Goal: Use online tool/utility

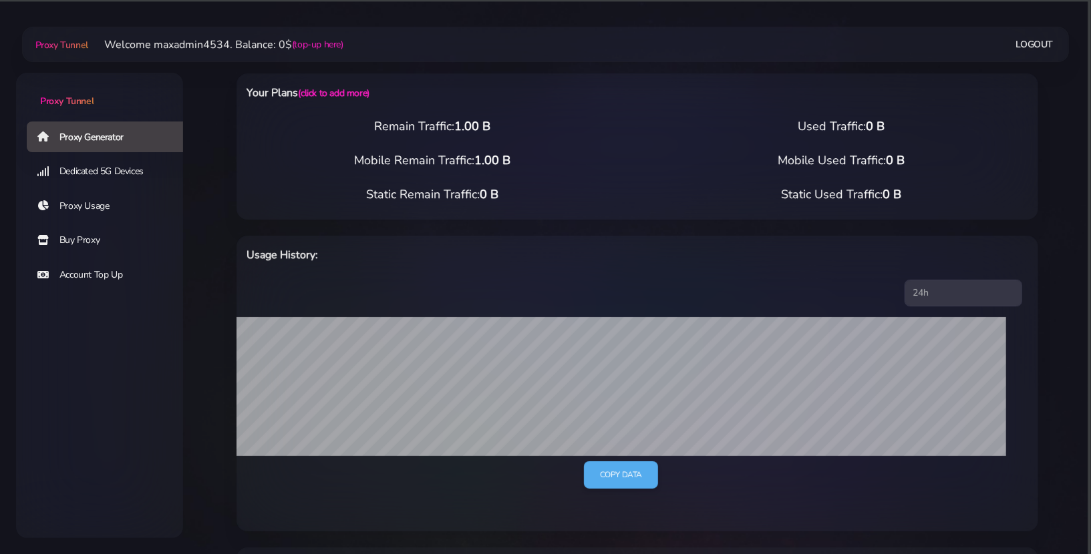
scroll to position [289, 0]
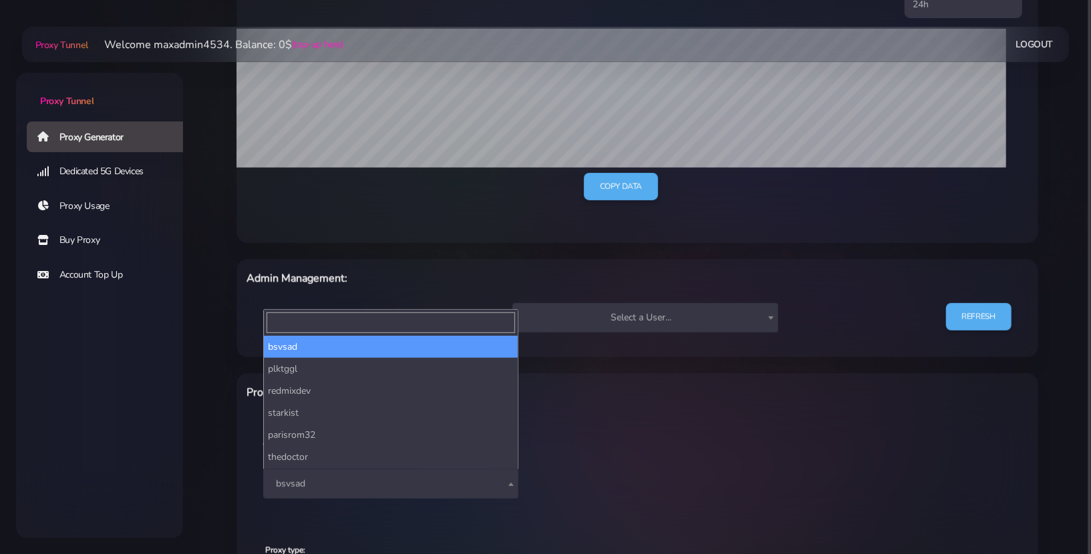
click at [365, 478] on span "bsvsad" at bounding box center [390, 484] width 239 height 19
type input "test"
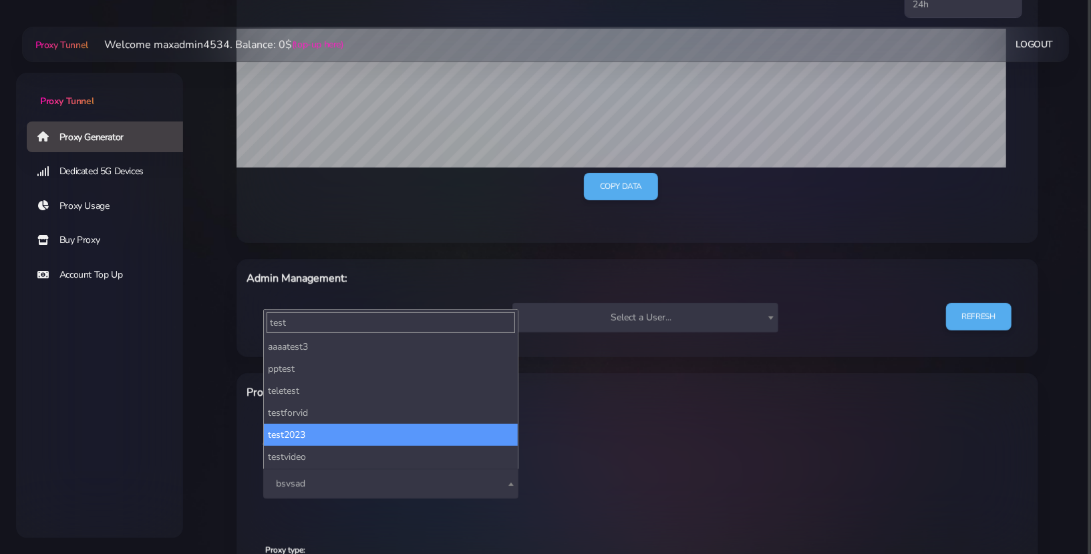
scroll to position [197, 0]
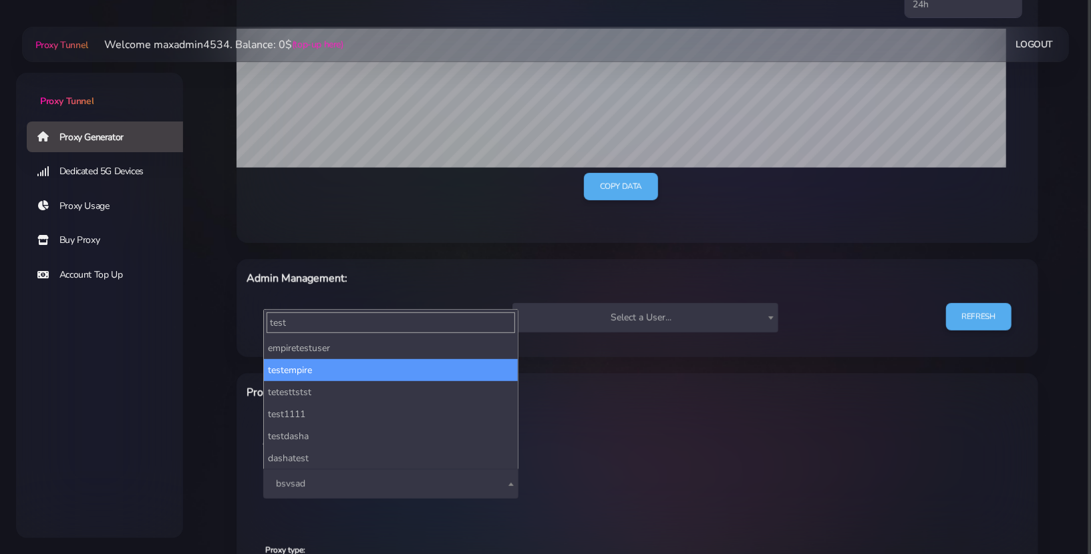
select select "212"
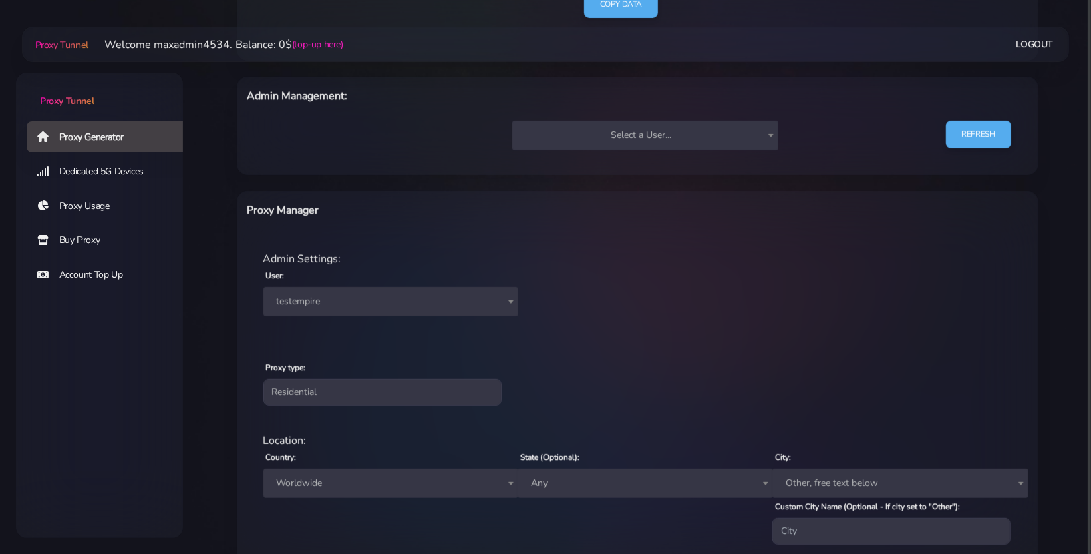
scroll to position [603, 0]
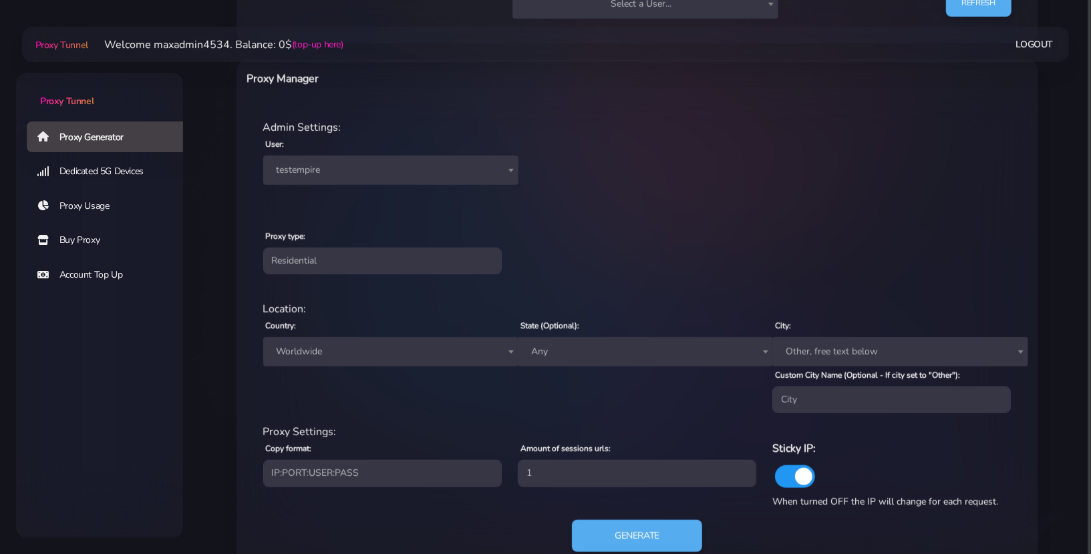
click at [359, 359] on span "Worldwide" at bounding box center [390, 352] width 239 height 19
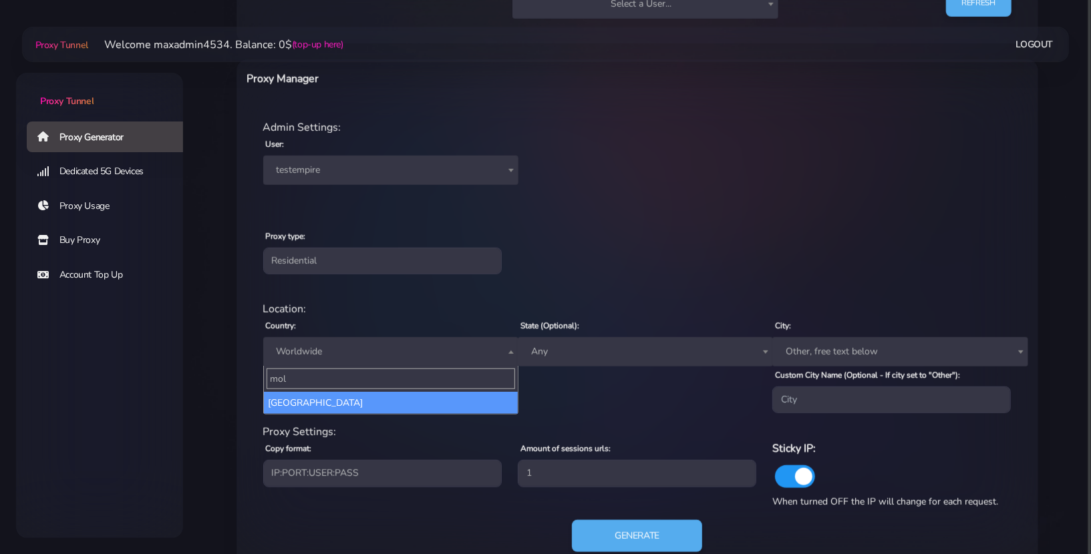
type input "mol"
select select "MD"
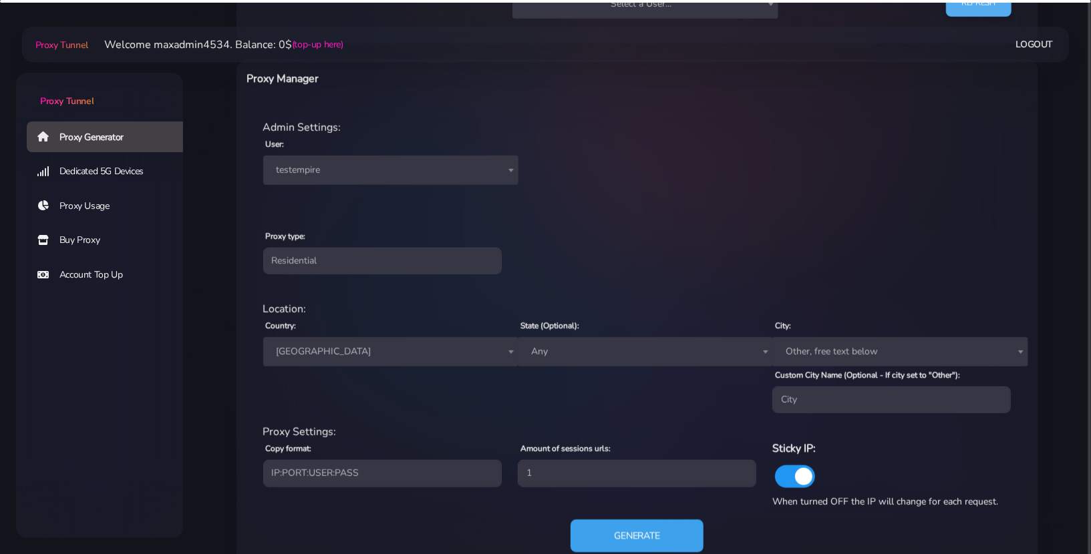
click at [648, 538] on button "Generate" at bounding box center [636, 536] width 133 height 33
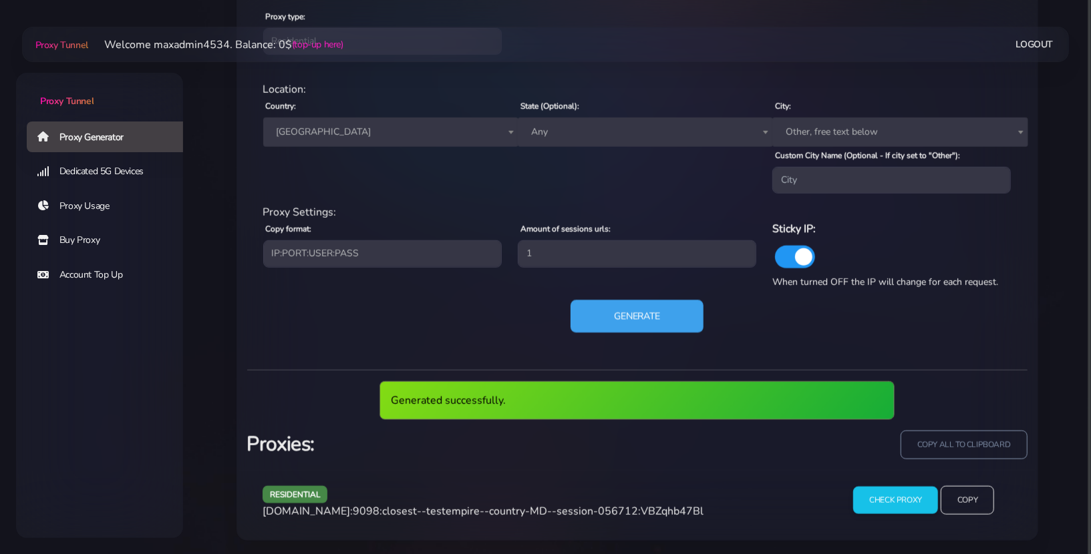
scroll to position [774, 0]
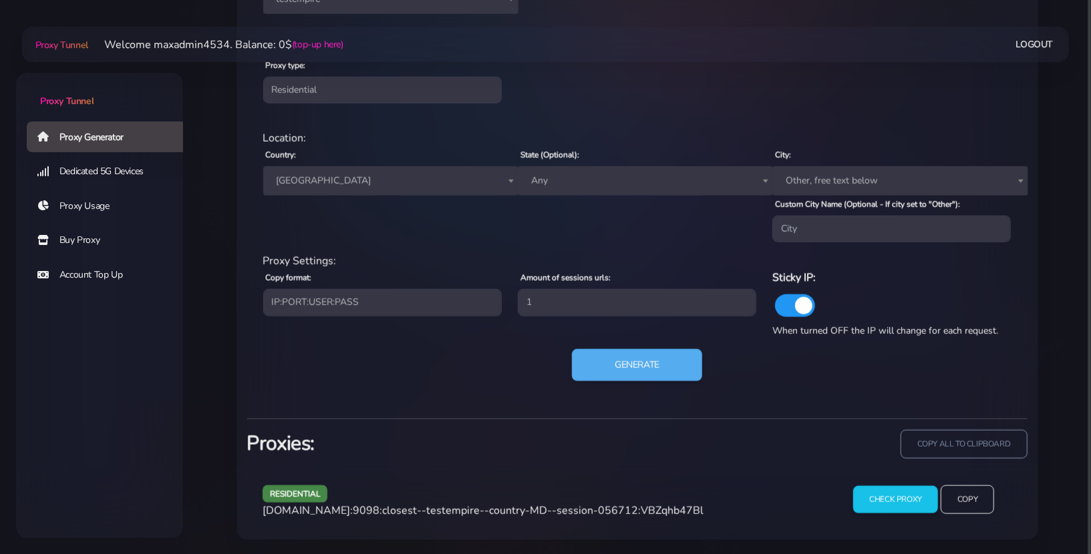
click at [675, 514] on span "[DOMAIN_NAME]:9098:closest--testempire--country-MD--session-056712:VBZqhb47Bl" at bounding box center [483, 511] width 441 height 15
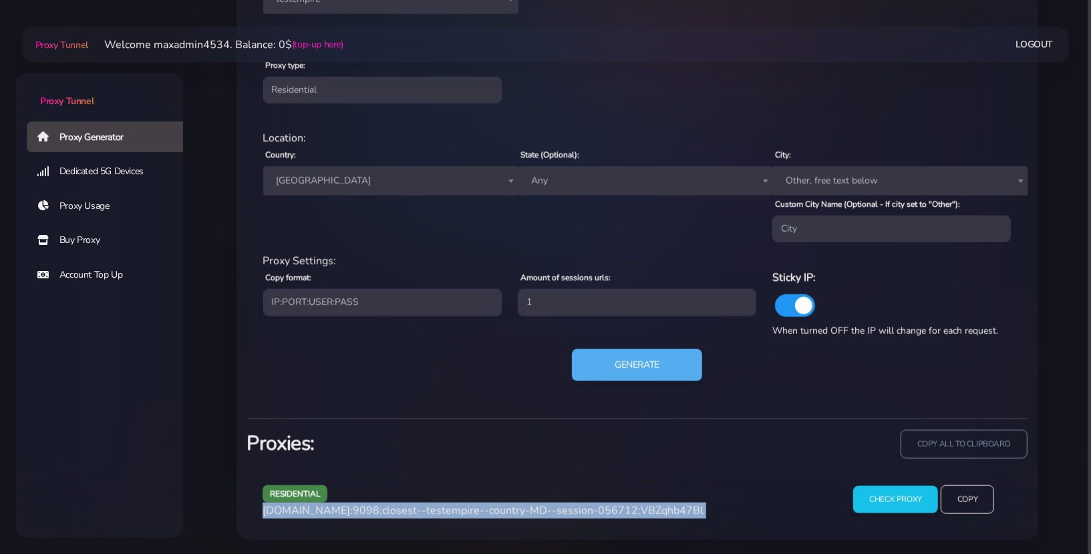
click at [675, 514] on span "[DOMAIN_NAME]:9098:closest--testempire--country-MD--session-056712:VBZqhb47Bl" at bounding box center [483, 511] width 441 height 15
copy div "[DOMAIN_NAME]:9098:closest--testempire--country-MD--session-056712:VBZqhb47Bl"
